Goal: Task Accomplishment & Management: Complete application form

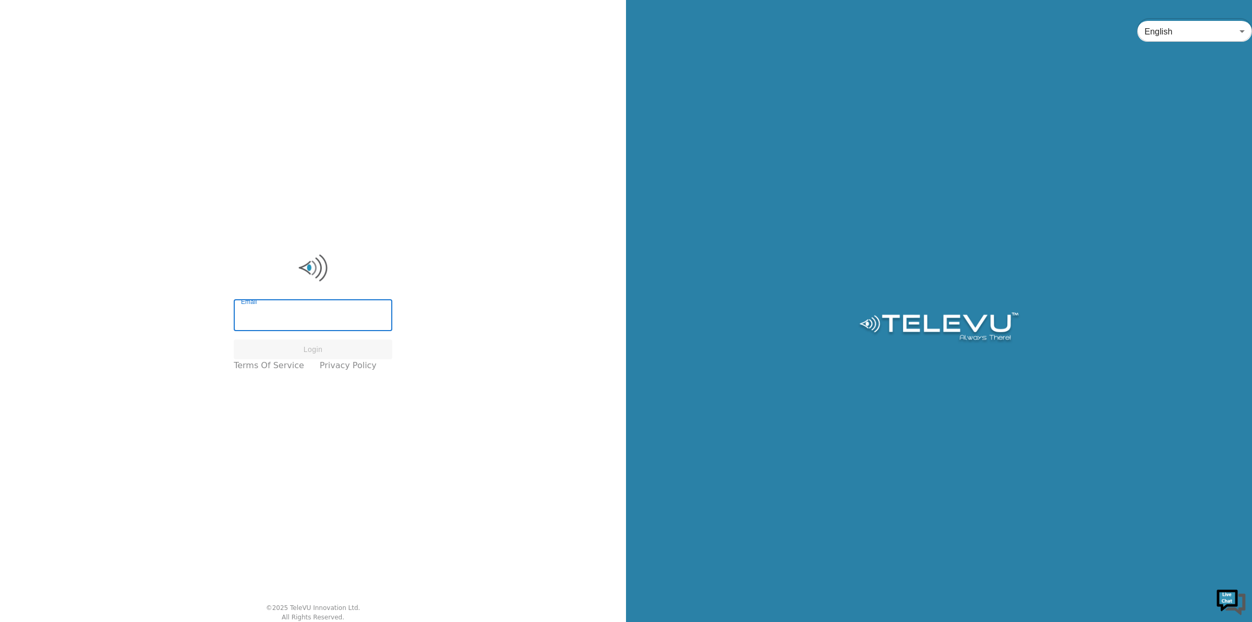
click at [277, 315] on input "Email" at bounding box center [313, 316] width 159 height 29
type input "[PERSON_NAME][EMAIL_ADDRESS][PERSON_NAME][DOMAIN_NAME]"
click at [290, 345] on button "Login" at bounding box center [313, 349] width 159 height 20
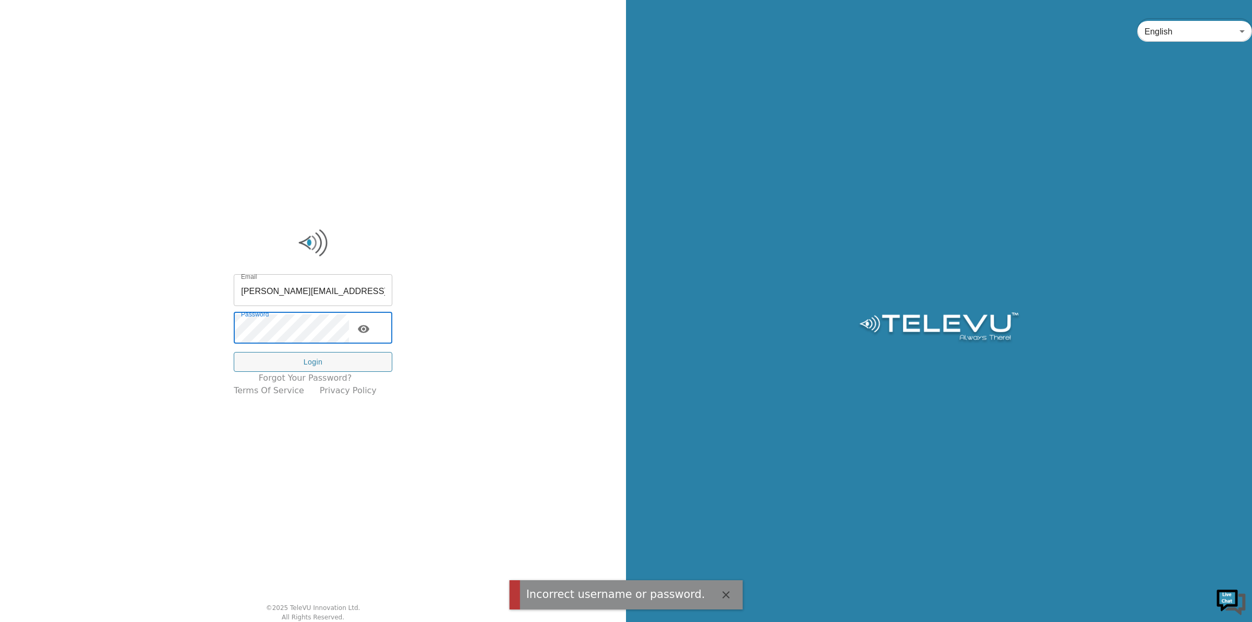
click at [137, 325] on div "Email [PERSON_NAME][EMAIL_ADDRESS][PERSON_NAME][DOMAIN_NAME] Email Password Pas…" at bounding box center [313, 311] width 626 height 622
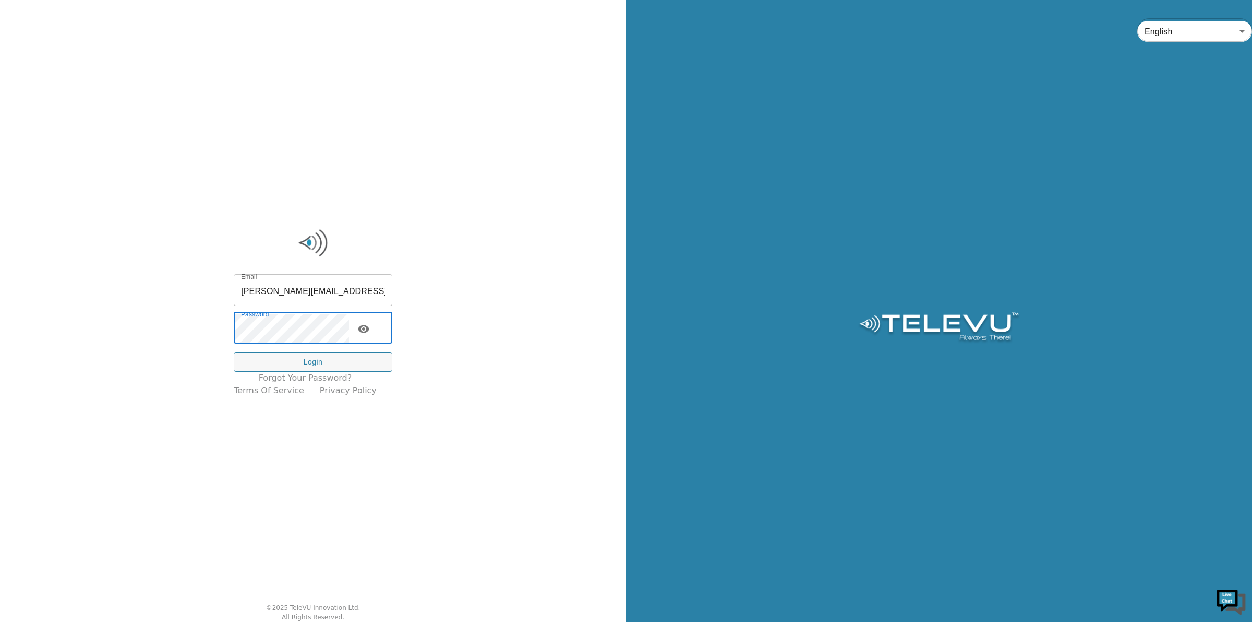
click at [139, 325] on div "Email [PERSON_NAME][EMAIL_ADDRESS][PERSON_NAME][DOMAIN_NAME] Email Password Pas…" at bounding box center [313, 311] width 626 height 622
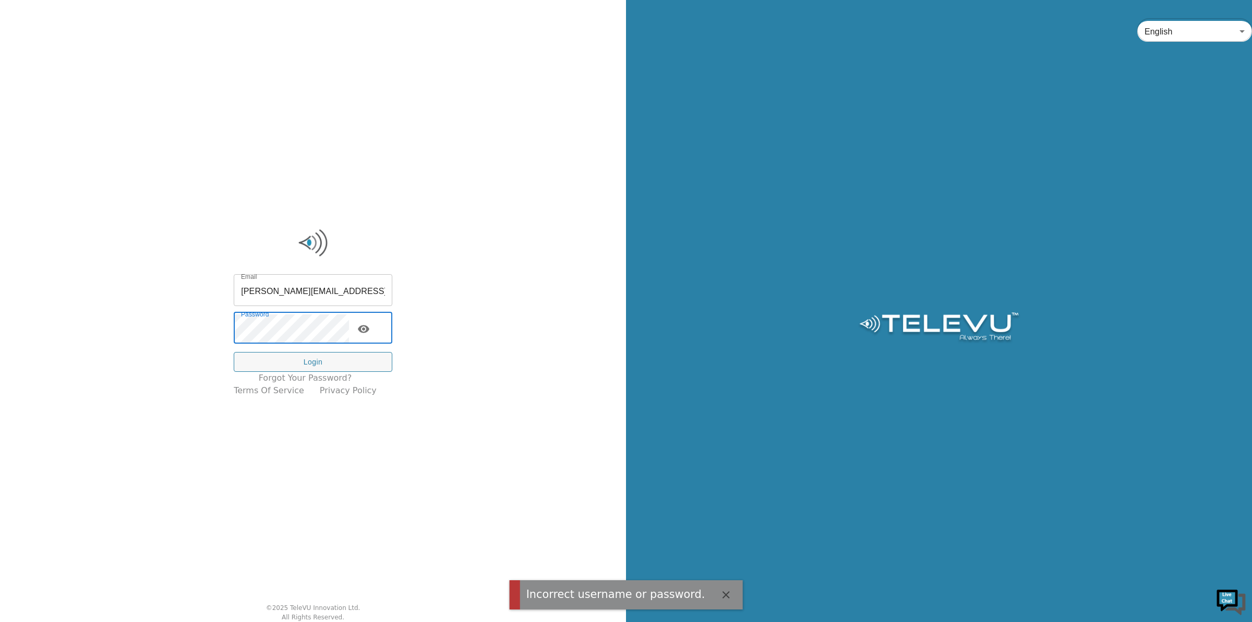
click at [159, 305] on div "Email [PERSON_NAME][EMAIL_ADDRESS][PERSON_NAME][DOMAIN_NAME] Email Password Pas…" at bounding box center [313, 311] width 626 height 622
click at [124, 337] on div "Email [PERSON_NAME][EMAIL_ADDRESS][PERSON_NAME][DOMAIN_NAME] Email Password Pas…" at bounding box center [313, 311] width 626 height 622
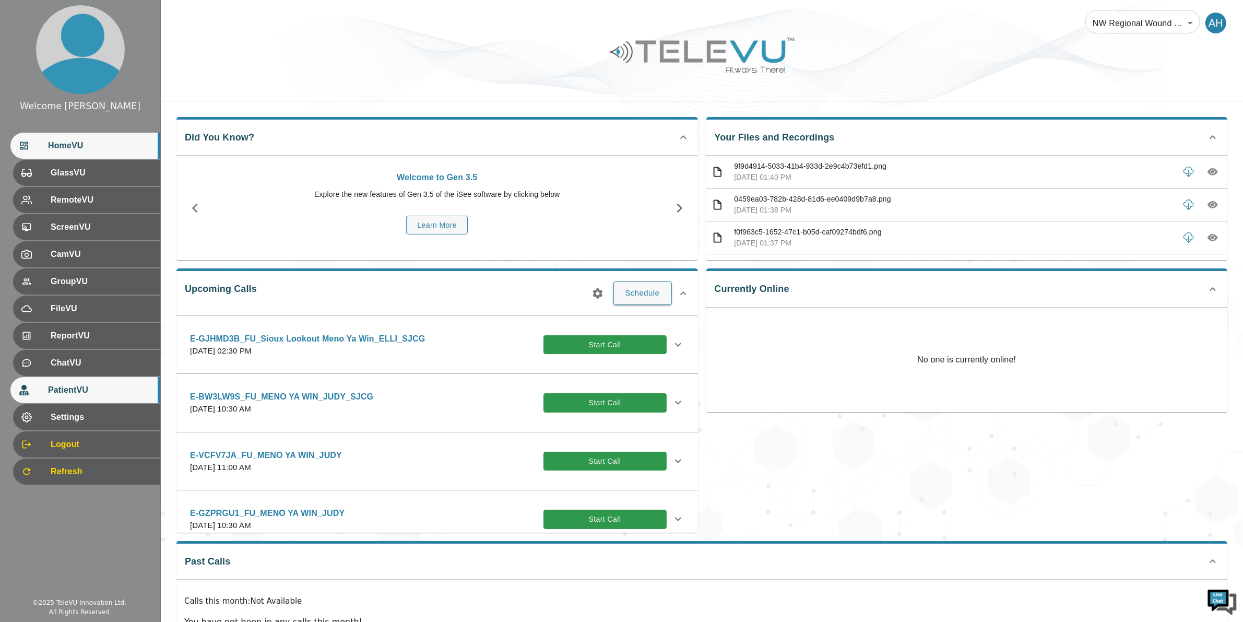
click at [54, 385] on span "PatientVU" at bounding box center [100, 390] width 104 height 13
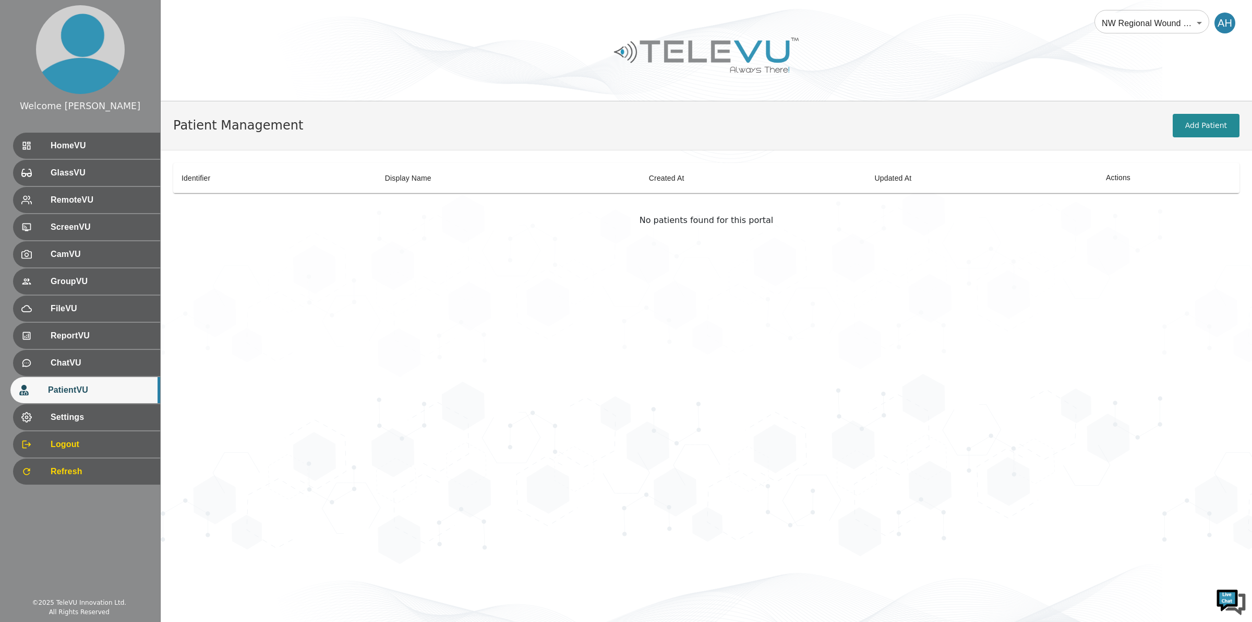
click at [1191, 124] on button "Add Patient" at bounding box center [1206, 125] width 67 height 23
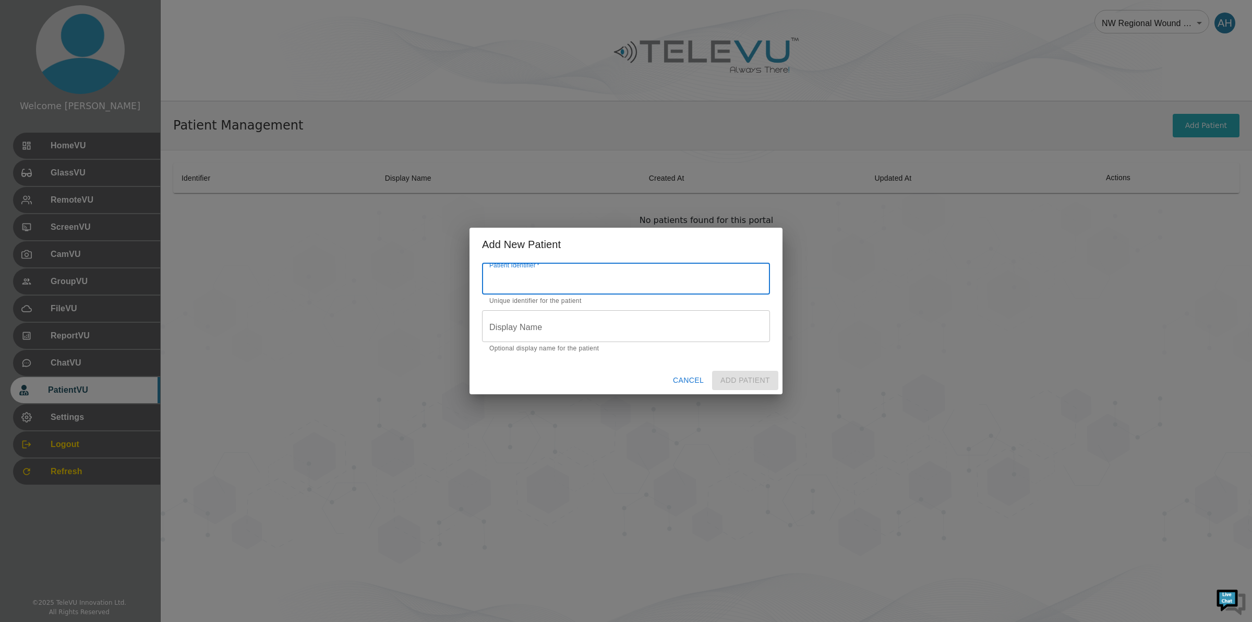
click at [575, 282] on input "text" at bounding box center [626, 279] width 288 height 29
